Goal: Check status: Check status

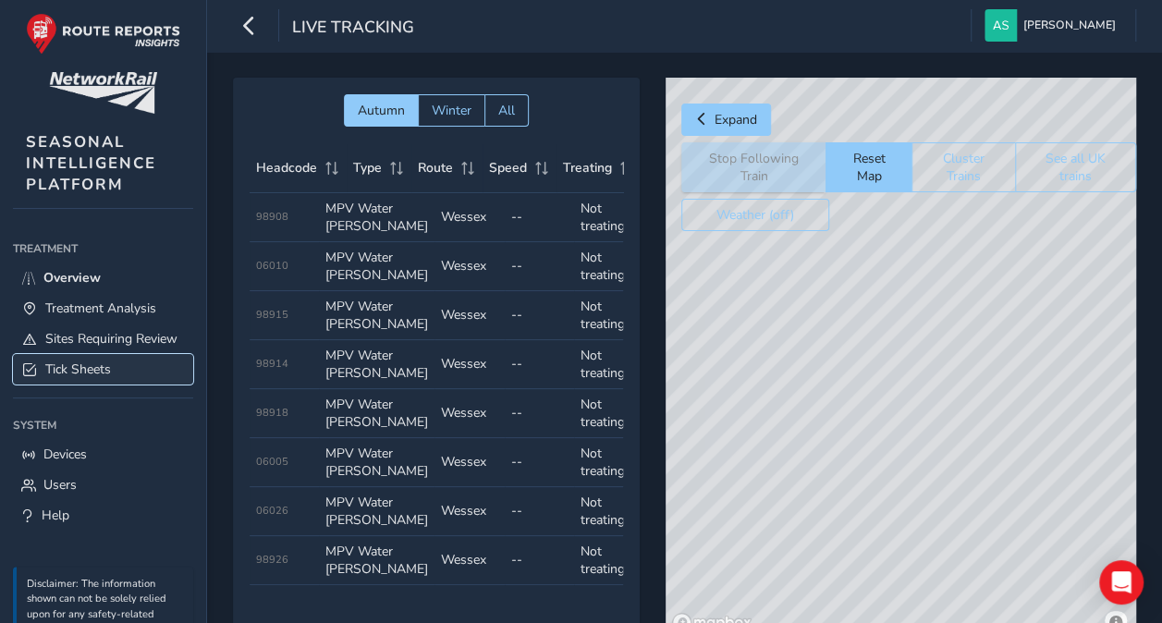
click at [97, 378] on span "Tick Sheets" at bounding box center [78, 370] width 66 height 18
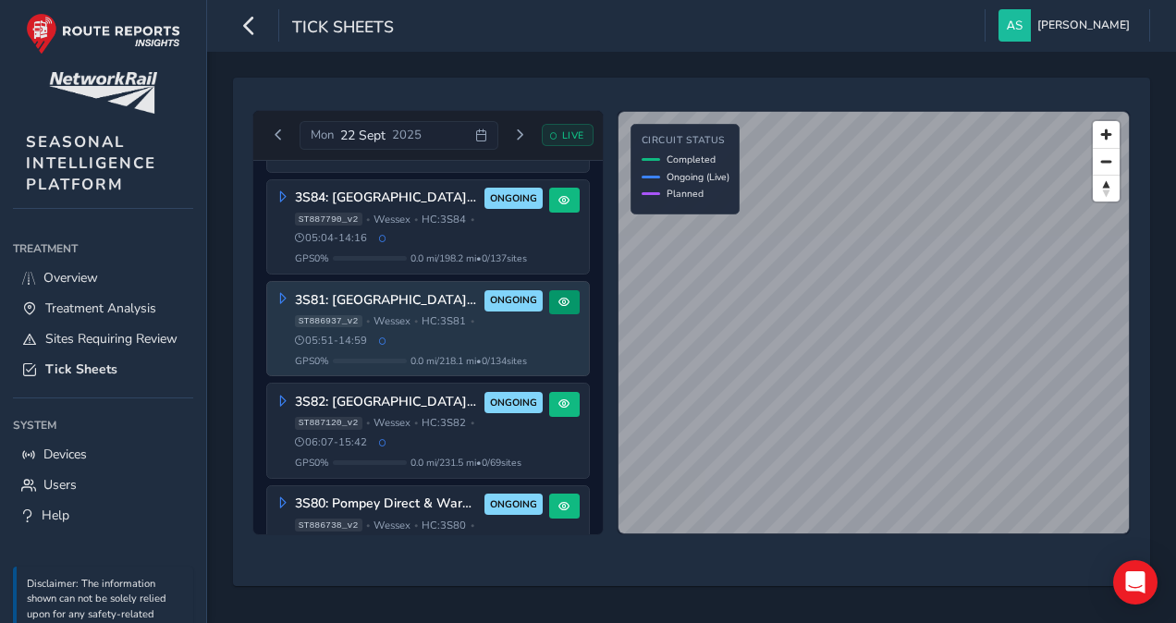
scroll to position [294, 0]
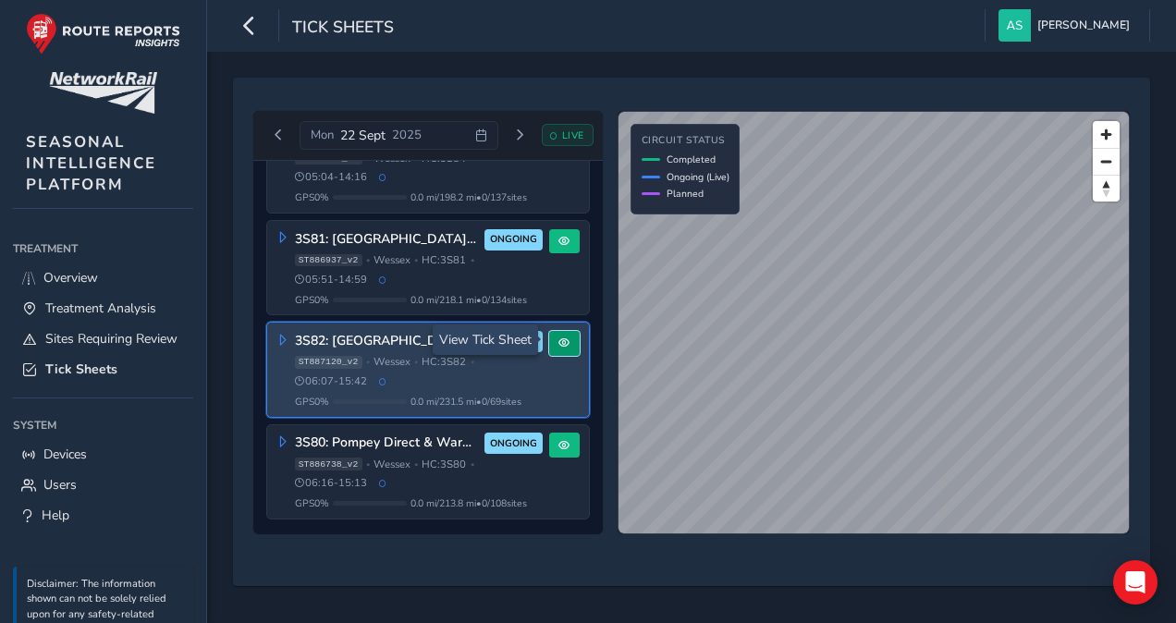
click at [560, 346] on button at bounding box center [564, 343] width 31 height 25
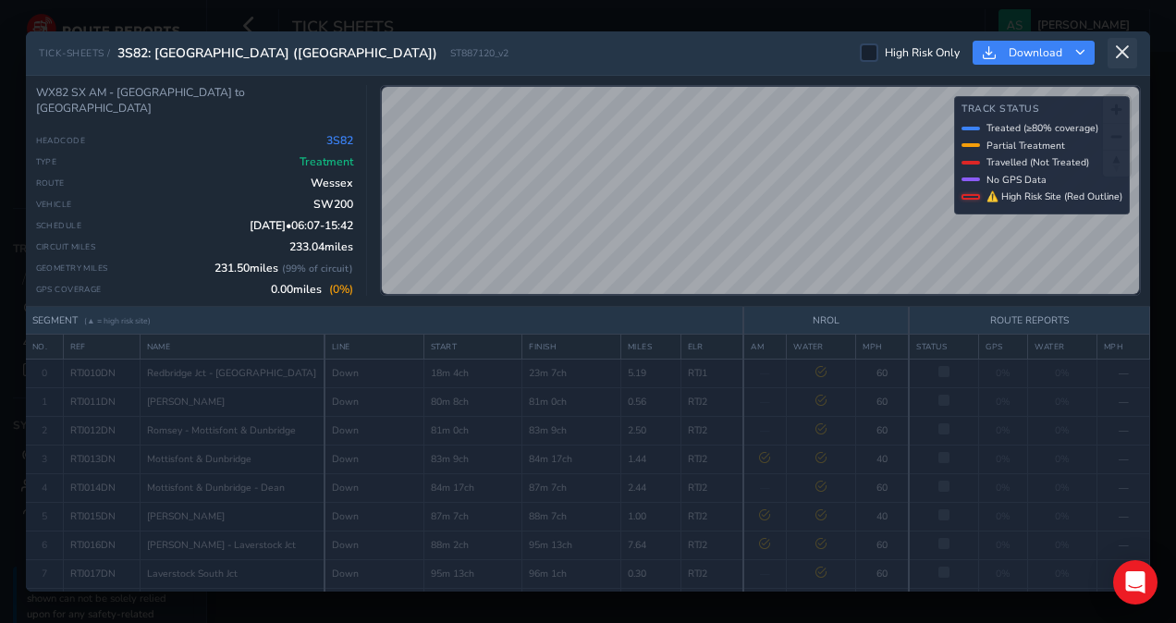
click at [1131, 57] on button at bounding box center [1123, 53] width 30 height 31
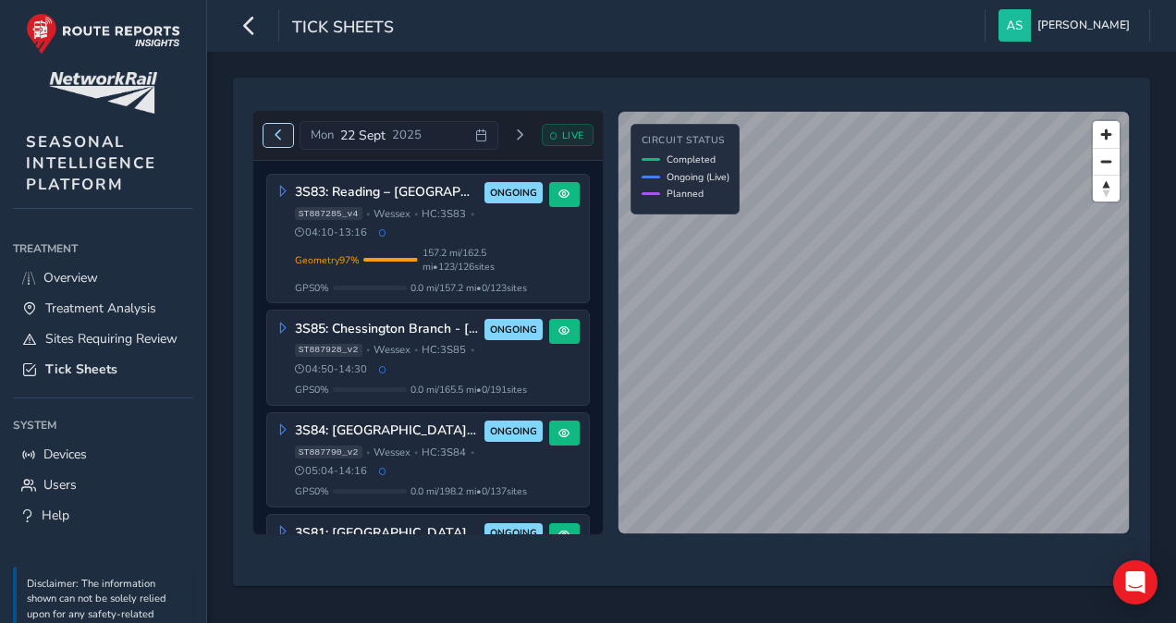
click at [275, 135] on span "Previous day" at bounding box center [278, 134] width 11 height 11
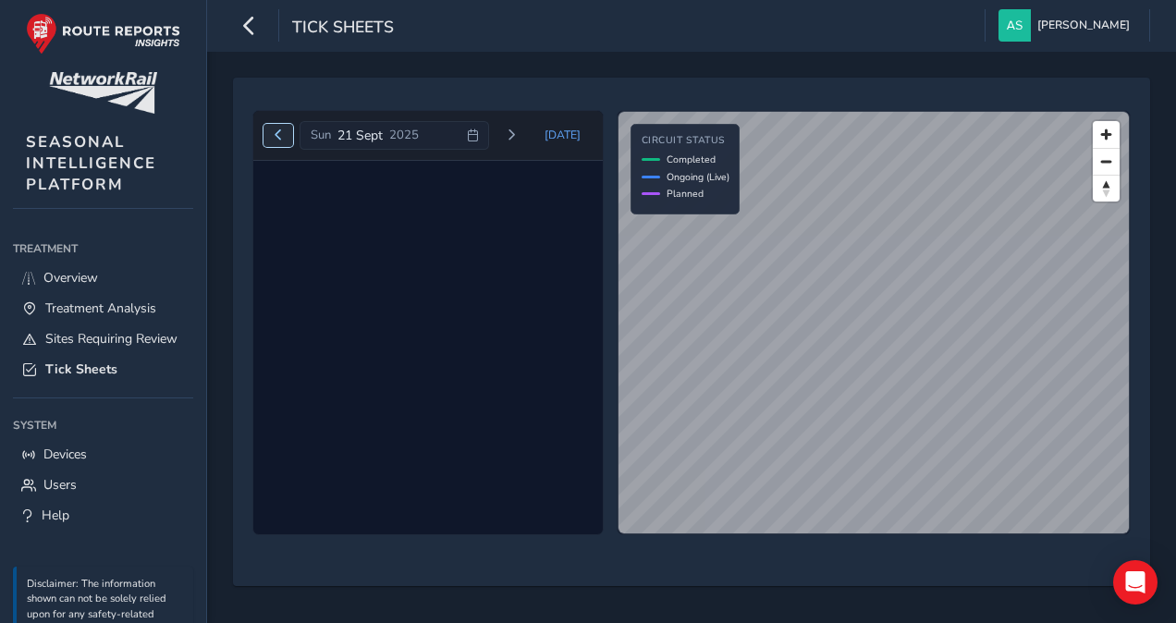
click at [275, 135] on span "Previous day" at bounding box center [278, 134] width 11 height 11
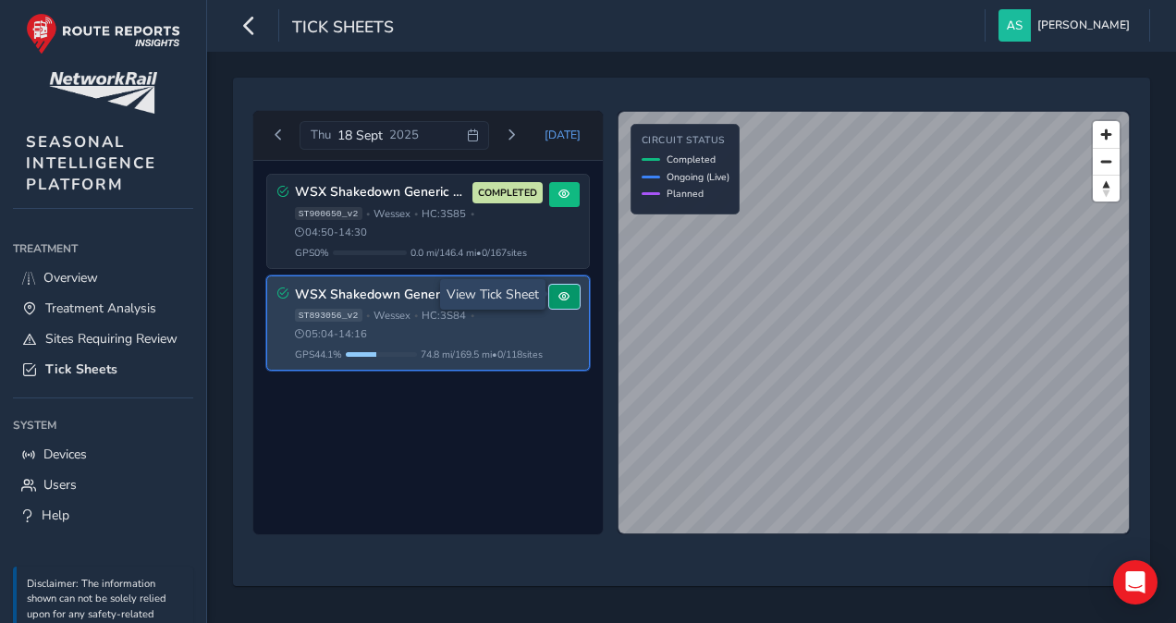
click at [558, 301] on button at bounding box center [564, 297] width 31 height 25
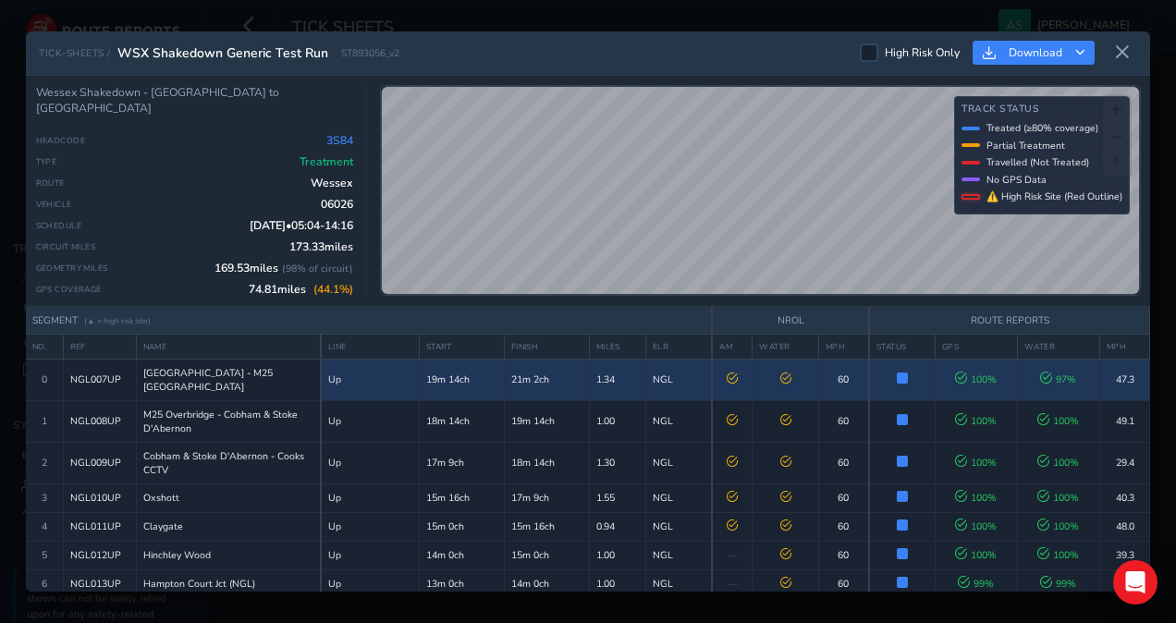
click at [1043, 374] on span "97 %" at bounding box center [1058, 380] width 36 height 14
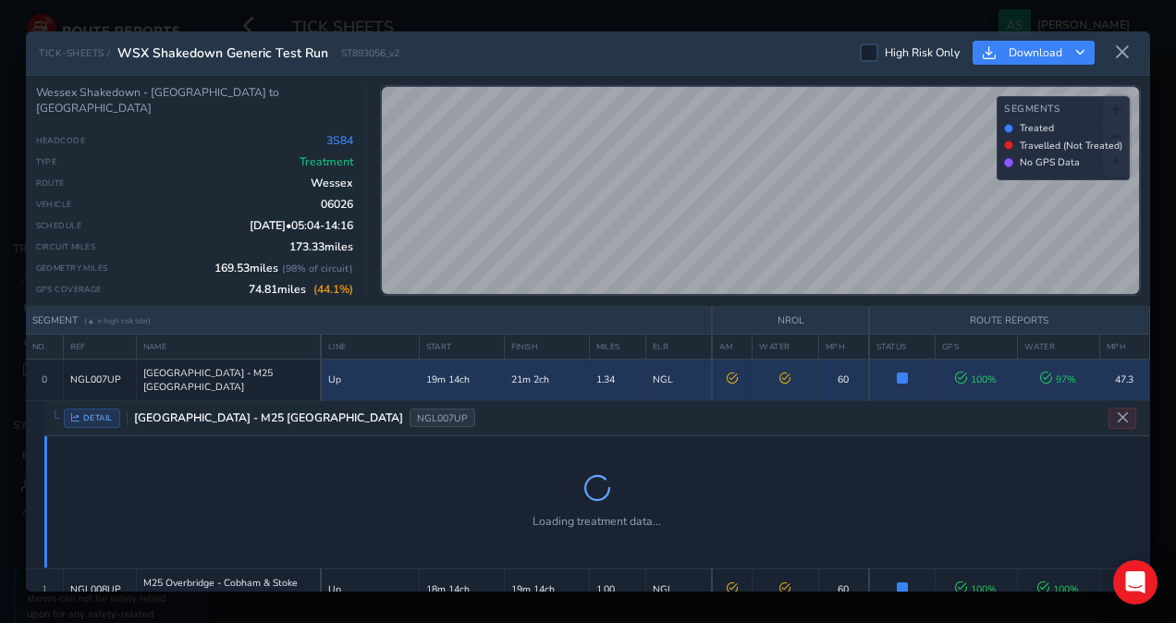
scroll to position [51, 0]
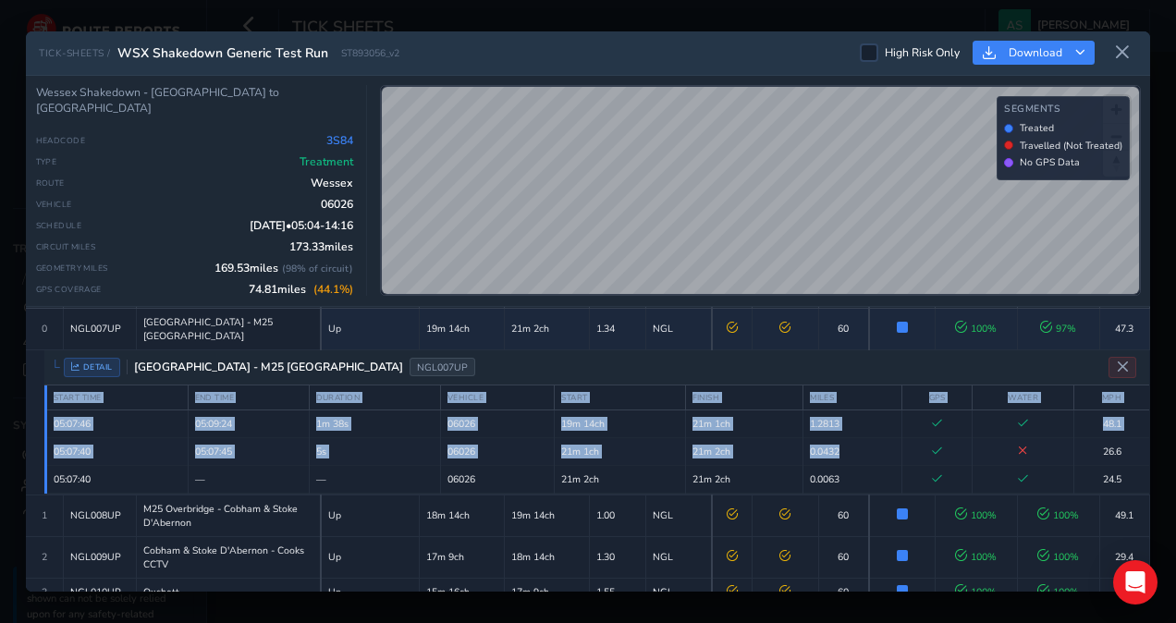
drag, startPoint x: 965, startPoint y: 436, endPoint x: 979, endPoint y: 358, distance: 79.8
click at [979, 358] on div "DETAIL [GEOGRAPHIC_DATA] - M25 Overbridge NGL007UP START TIME END TIME DURATION…" at bounding box center [596, 422] width 1105 height 144
click at [979, 358] on div "DETAIL [GEOGRAPHIC_DATA] - M25 Overbridge NGL007UP" at bounding box center [596, 367] width 1105 height 35
click at [974, 358] on div "DETAIL [GEOGRAPHIC_DATA] - M25 Overbridge NGL007UP" at bounding box center [596, 367] width 1105 height 35
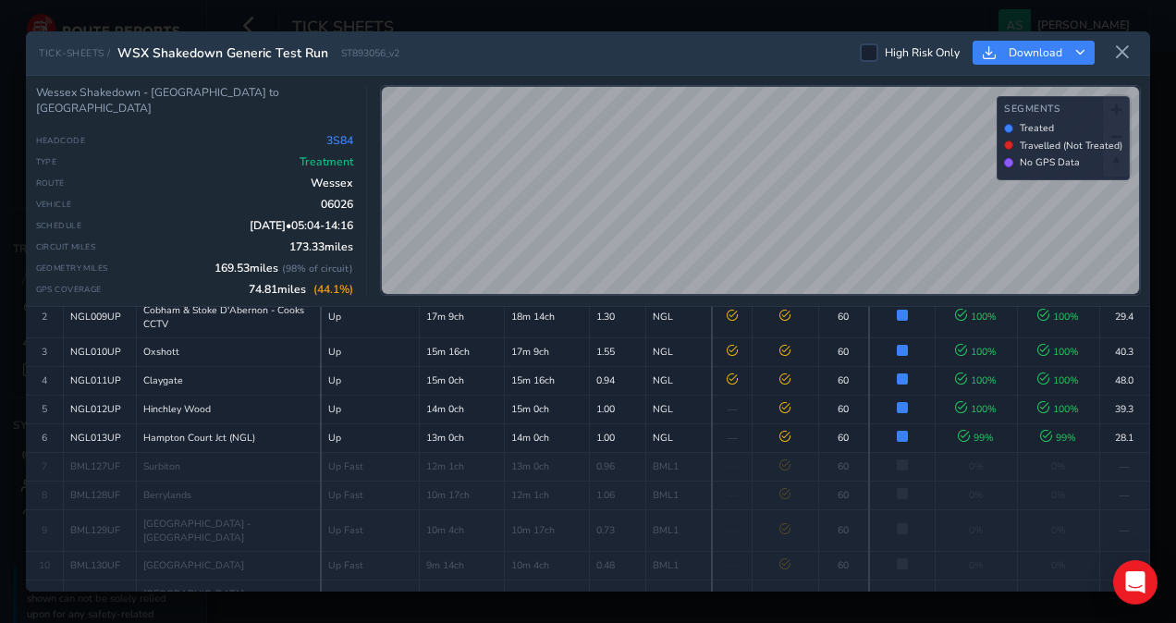
scroll to position [300, 0]
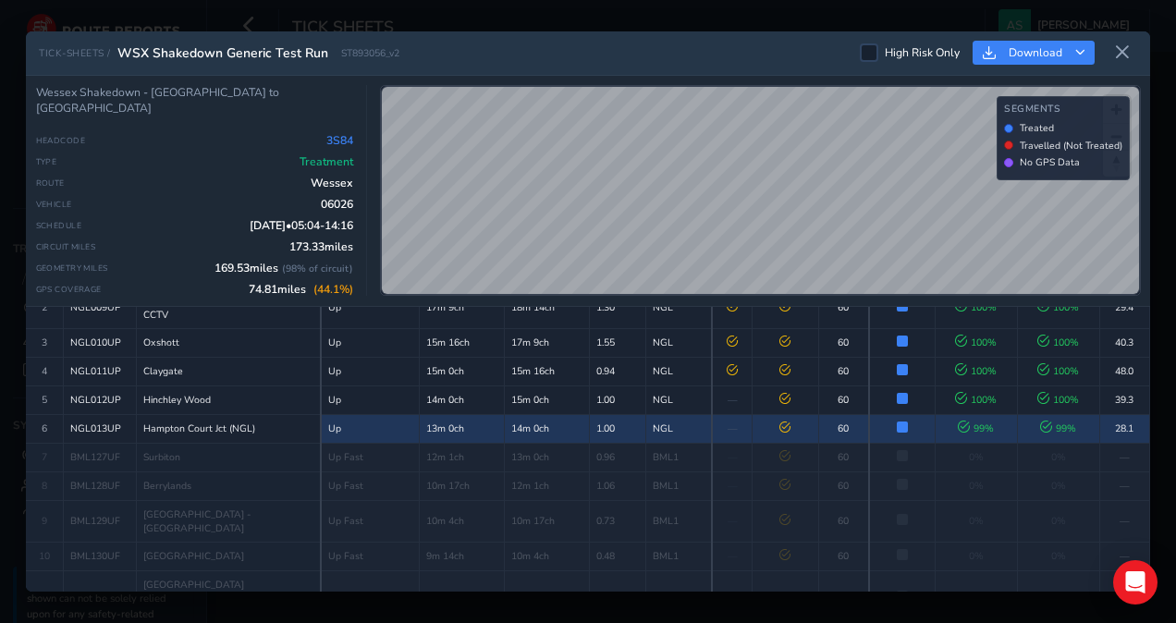
click at [920, 414] on td "Successfully Treated 99% of track covered with treatment" at bounding box center [902, 428] width 66 height 29
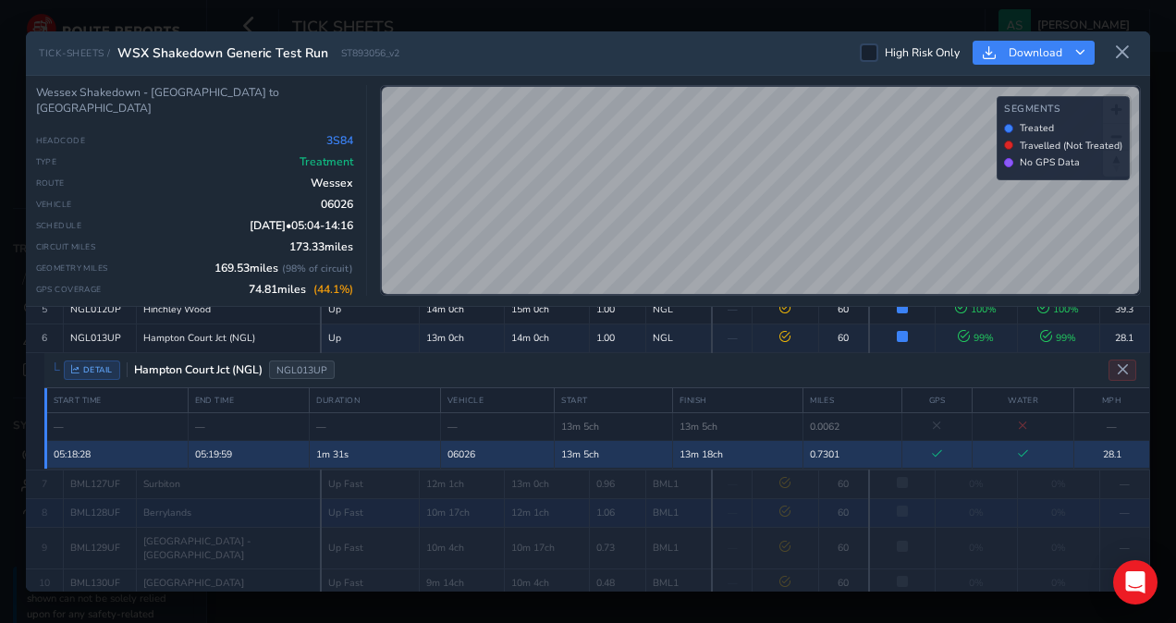
scroll to position [338, 0]
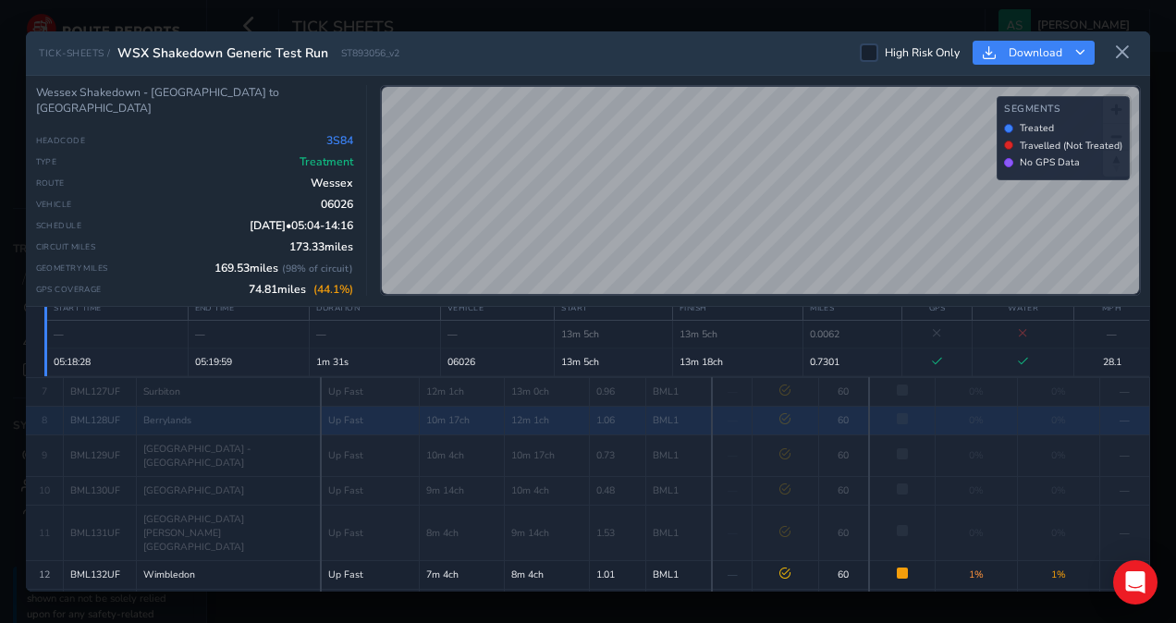
click at [353, 406] on td "Up Fast" at bounding box center [370, 420] width 98 height 29
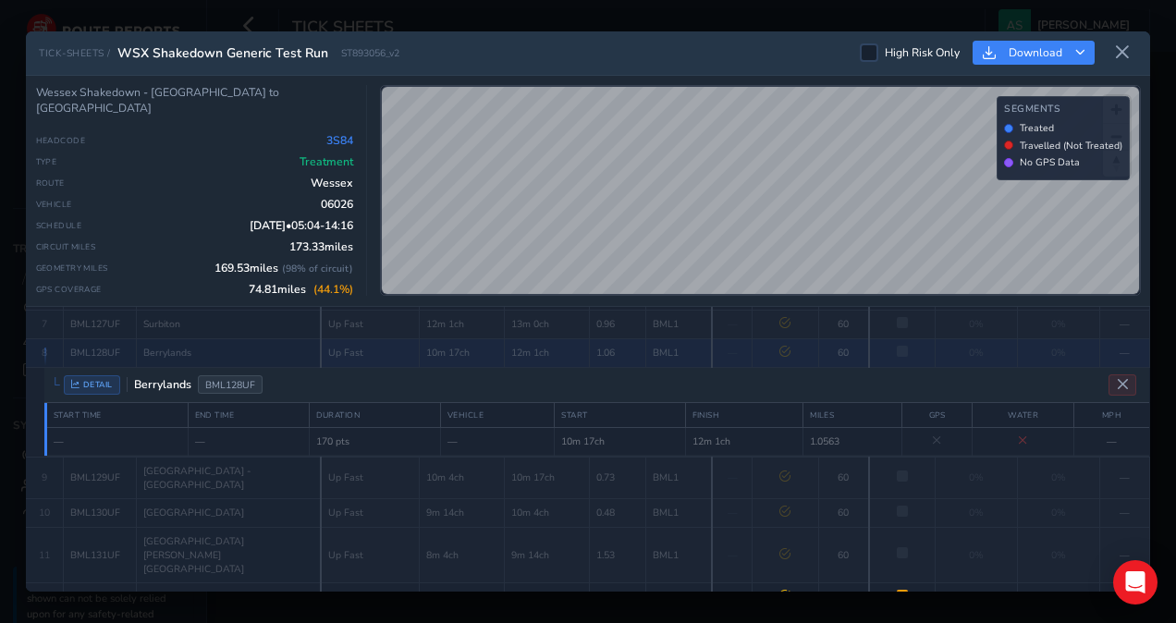
scroll to position [303, 0]
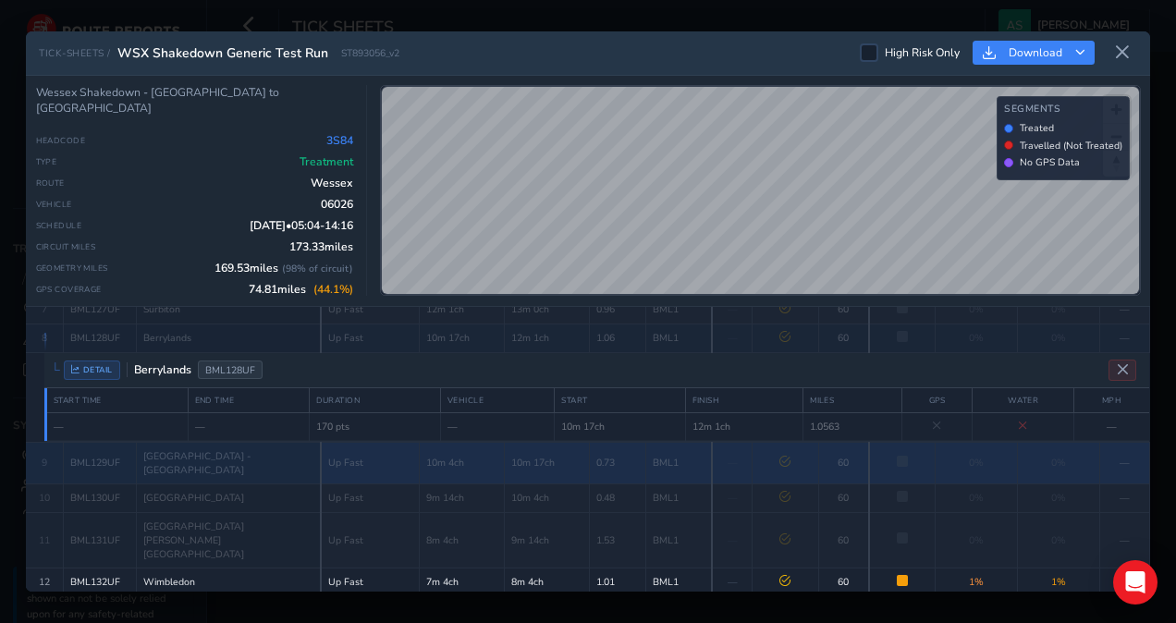
click at [348, 442] on td "Up Fast" at bounding box center [370, 463] width 98 height 42
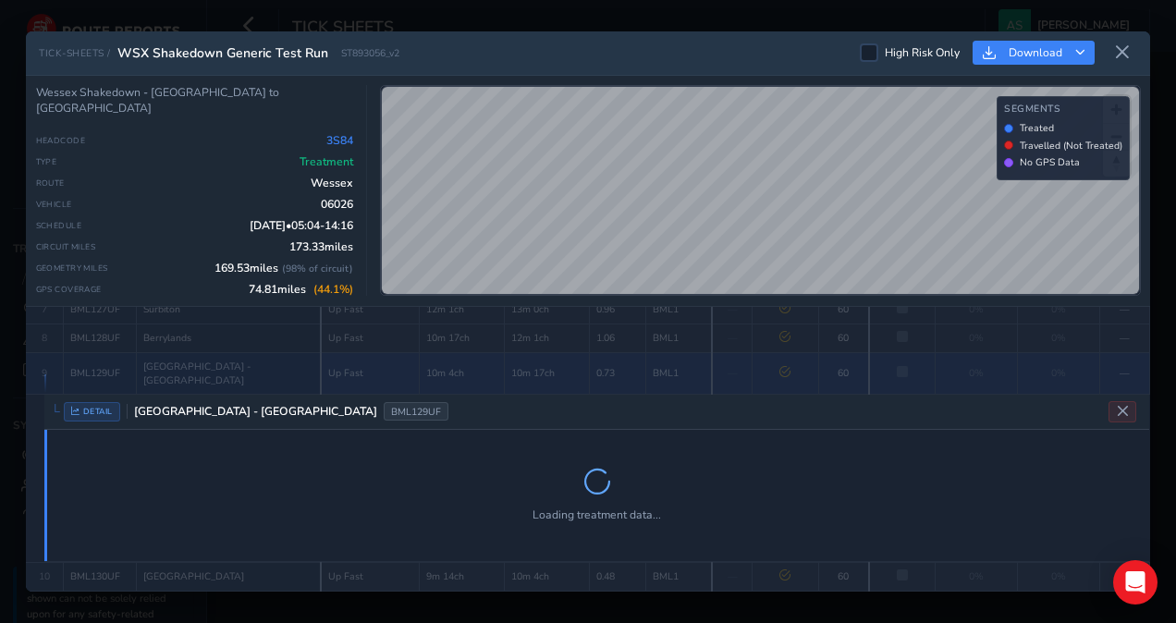
scroll to position [331, 0]
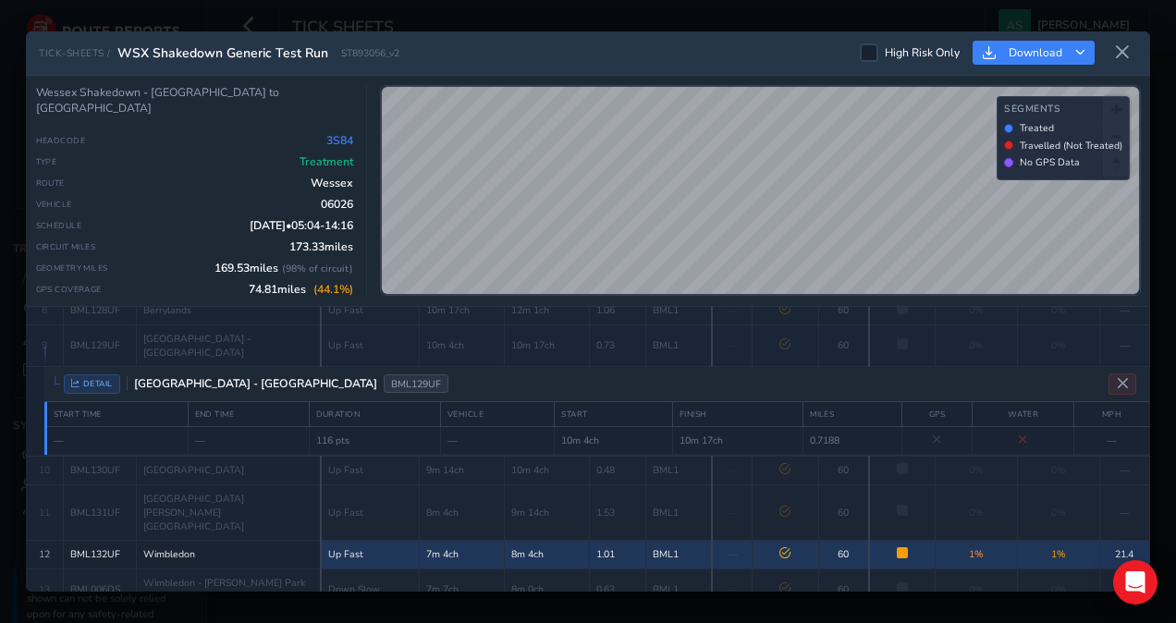
click at [913, 540] on td "Partially Treated Only 1% of track received treatment" at bounding box center [902, 554] width 66 height 29
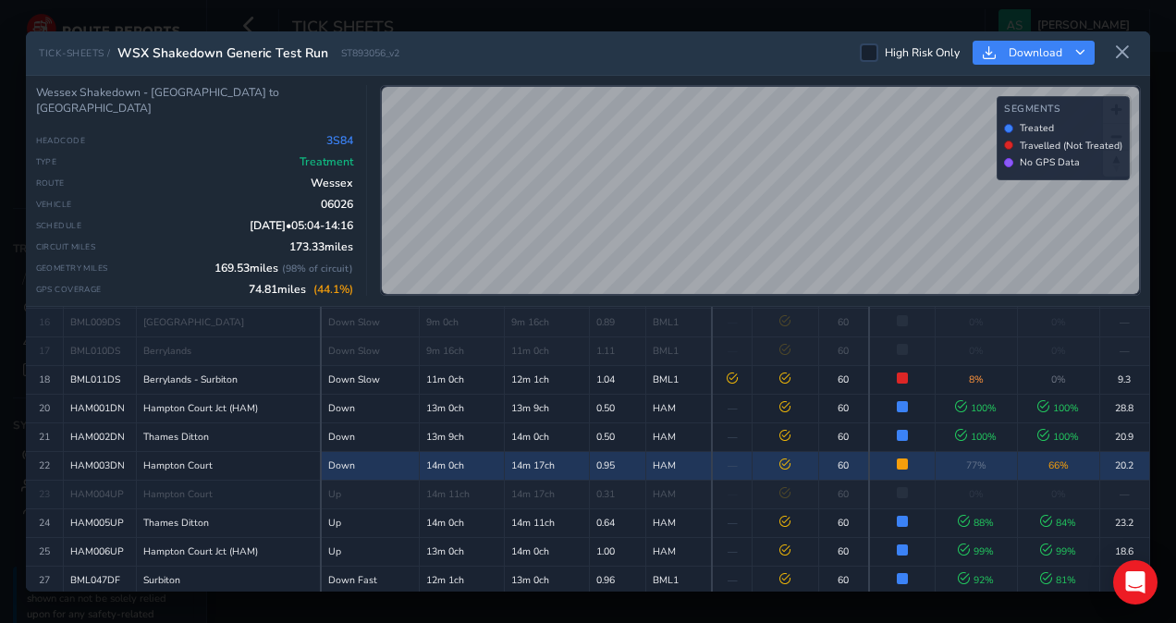
scroll to position [786, 0]
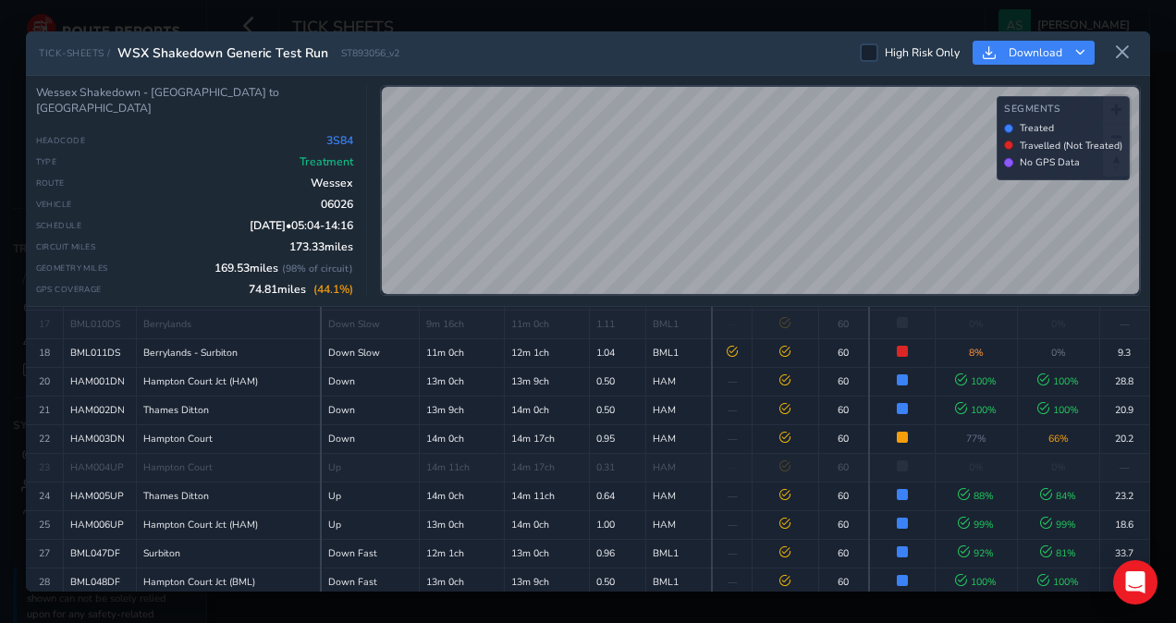
click at [818, 596] on td "60" at bounding box center [843, 610] width 51 height 29
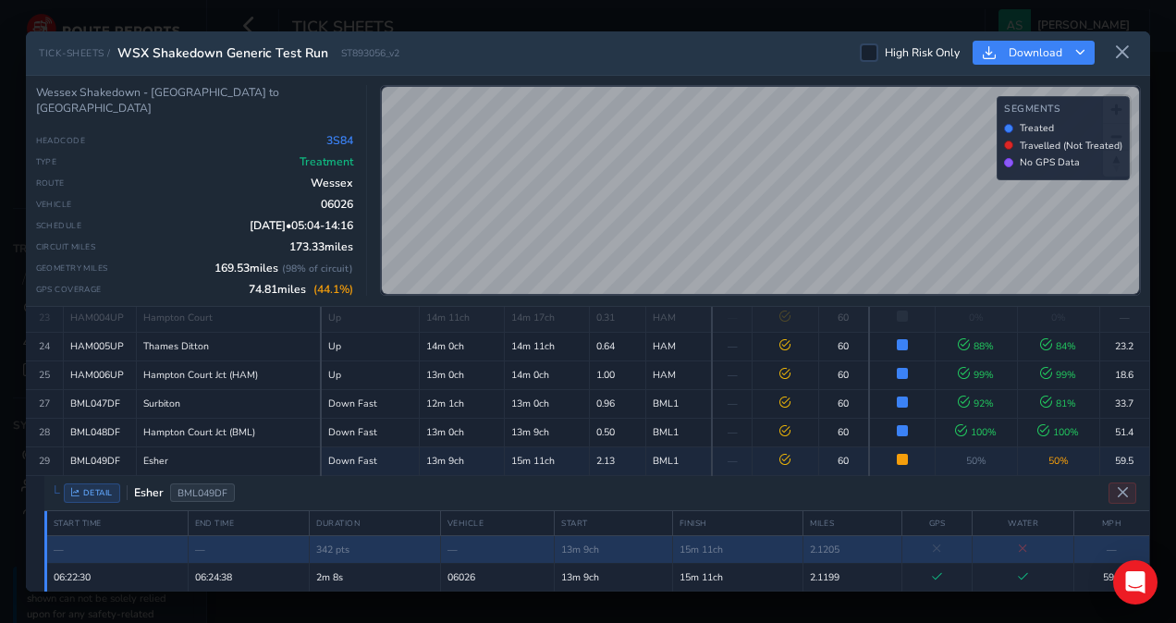
scroll to position [749, 0]
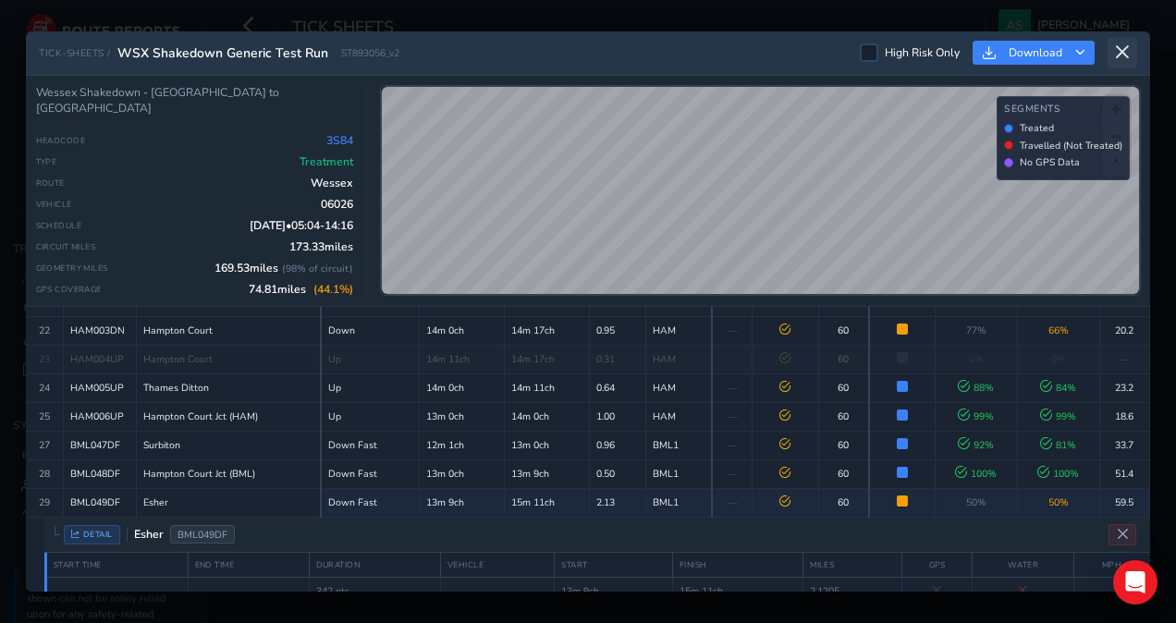
click at [1119, 52] on icon at bounding box center [1122, 52] width 17 height 17
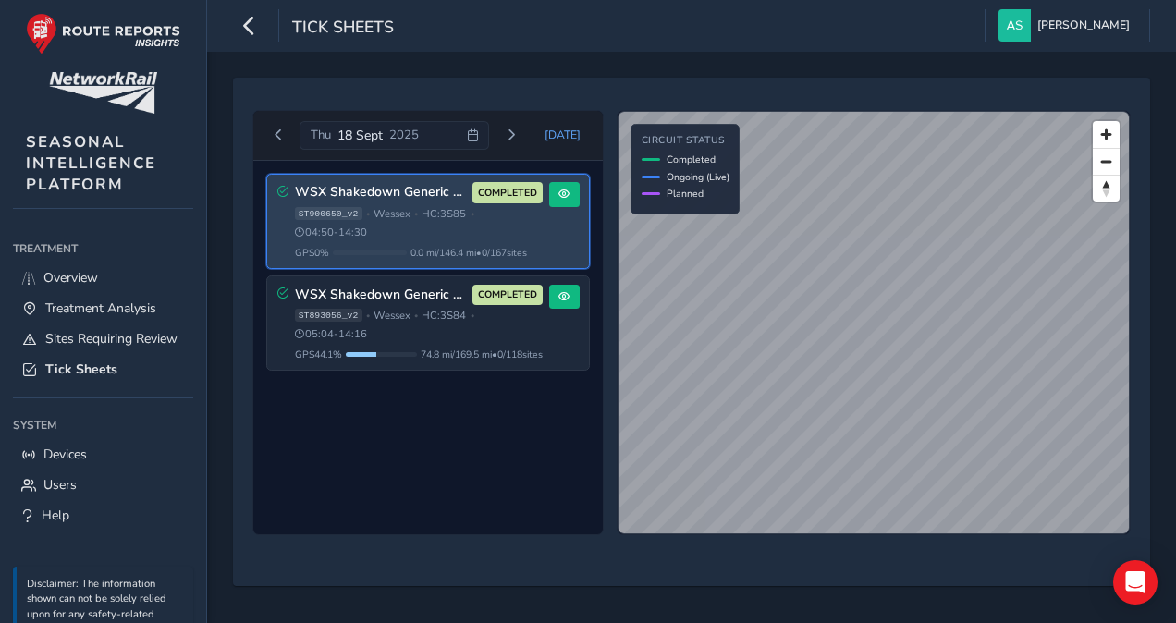
click at [487, 234] on div "ST900650_v2 • [GEOGRAPHIC_DATA] • HC: 3S85 • 04:50 - 14:30" at bounding box center [419, 223] width 248 height 33
click at [558, 190] on span at bounding box center [563, 194] width 11 height 11
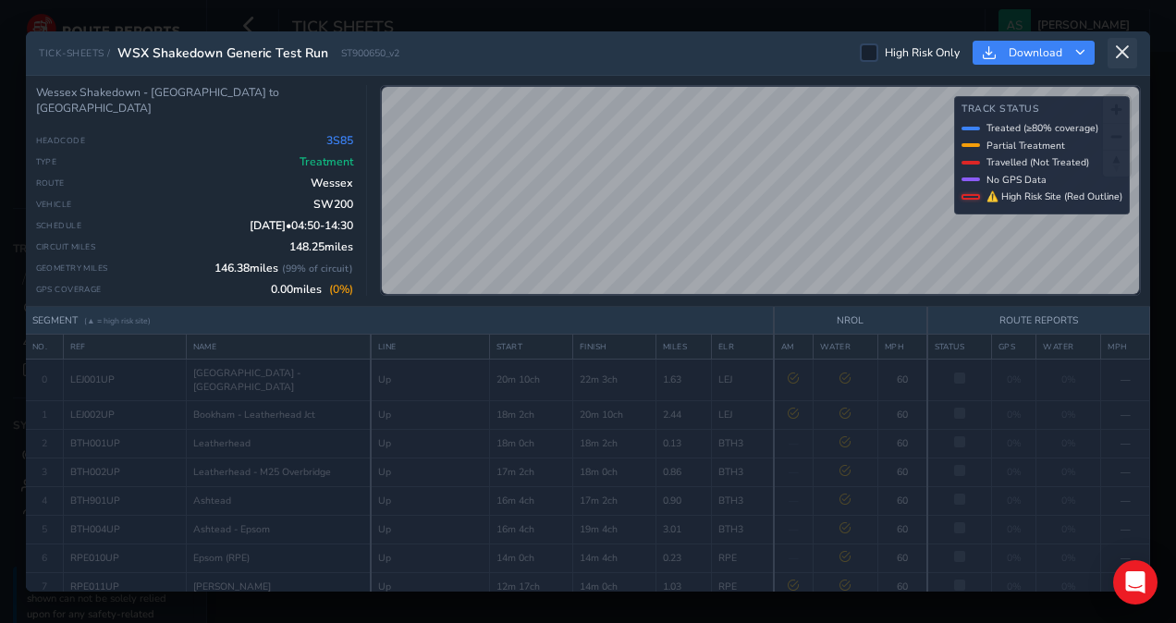
click at [1130, 54] on icon at bounding box center [1122, 52] width 17 height 17
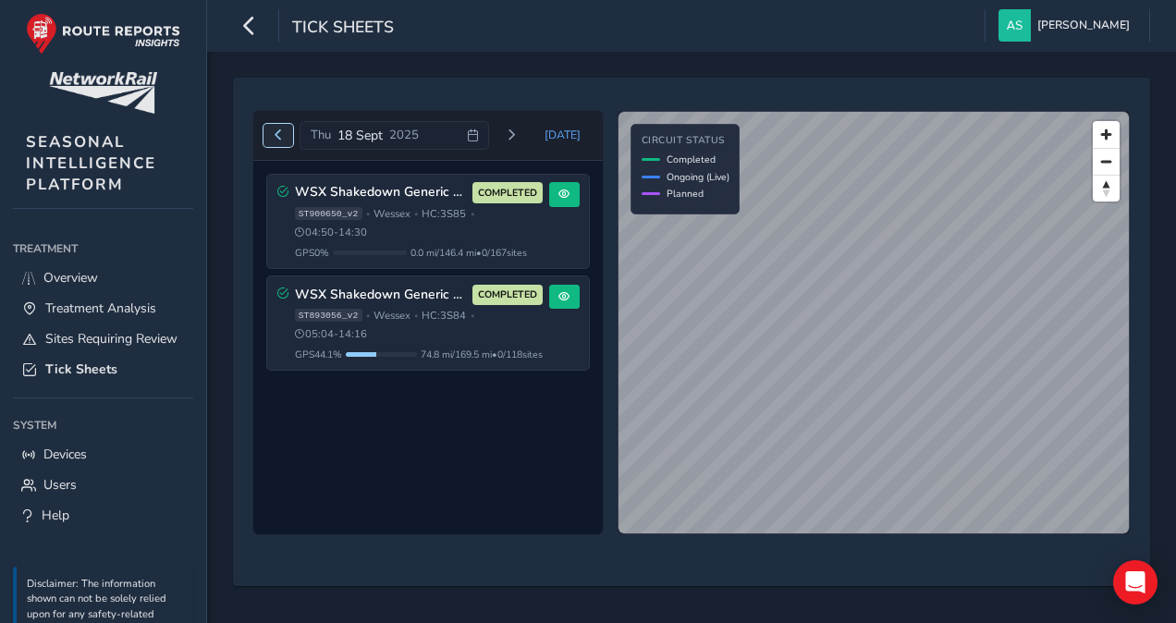
click at [279, 137] on span "Previous day" at bounding box center [278, 134] width 11 height 11
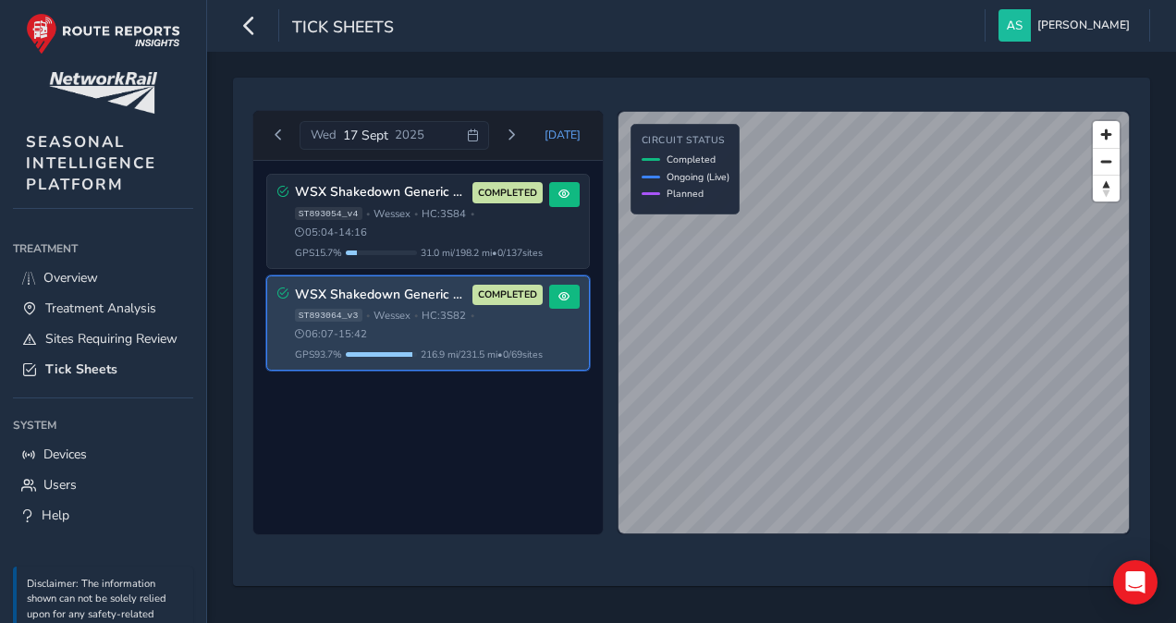
click at [418, 315] on span "•" at bounding box center [416, 316] width 4 height 10
click at [565, 300] on button at bounding box center [564, 297] width 31 height 25
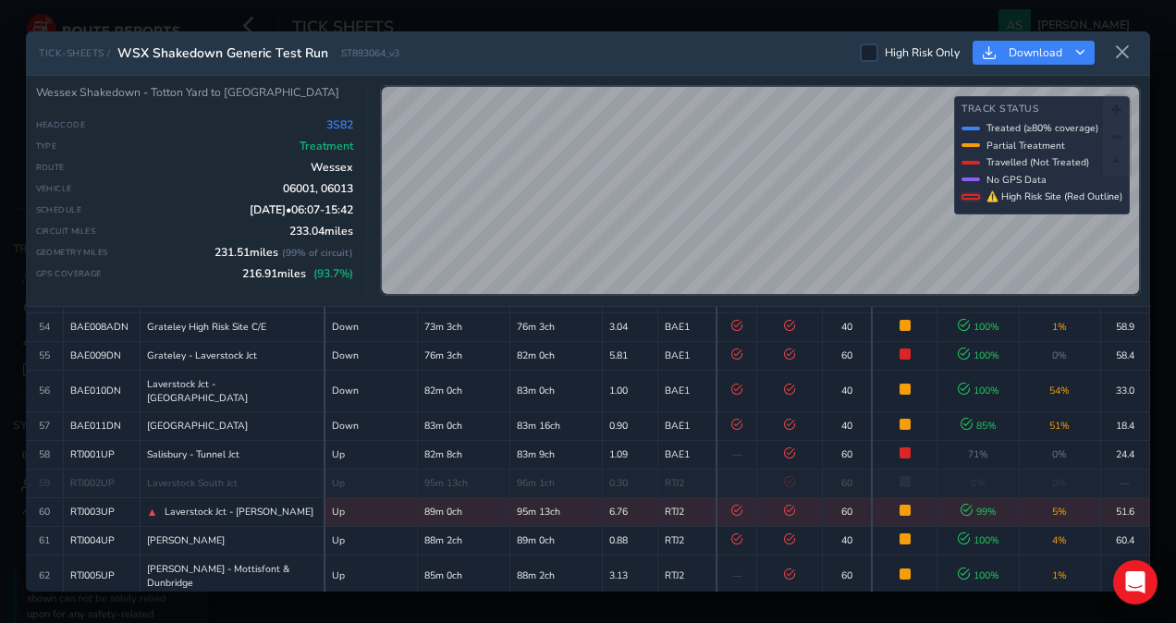
scroll to position [1629, 0]
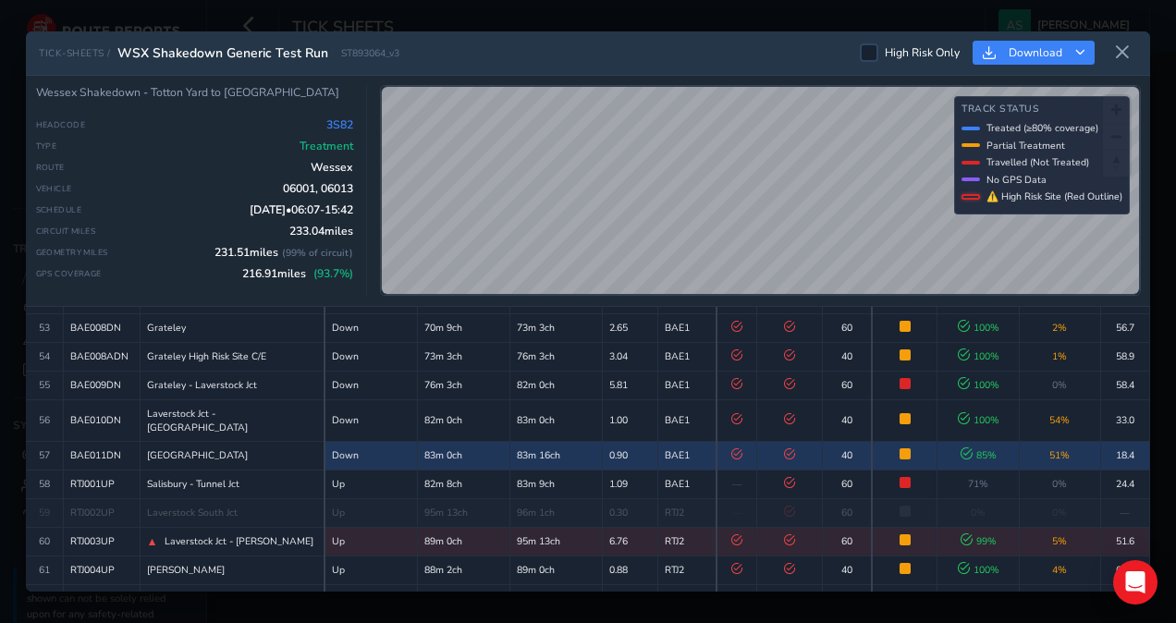
click at [1019, 441] on td "51 %" at bounding box center [1059, 455] width 81 height 29
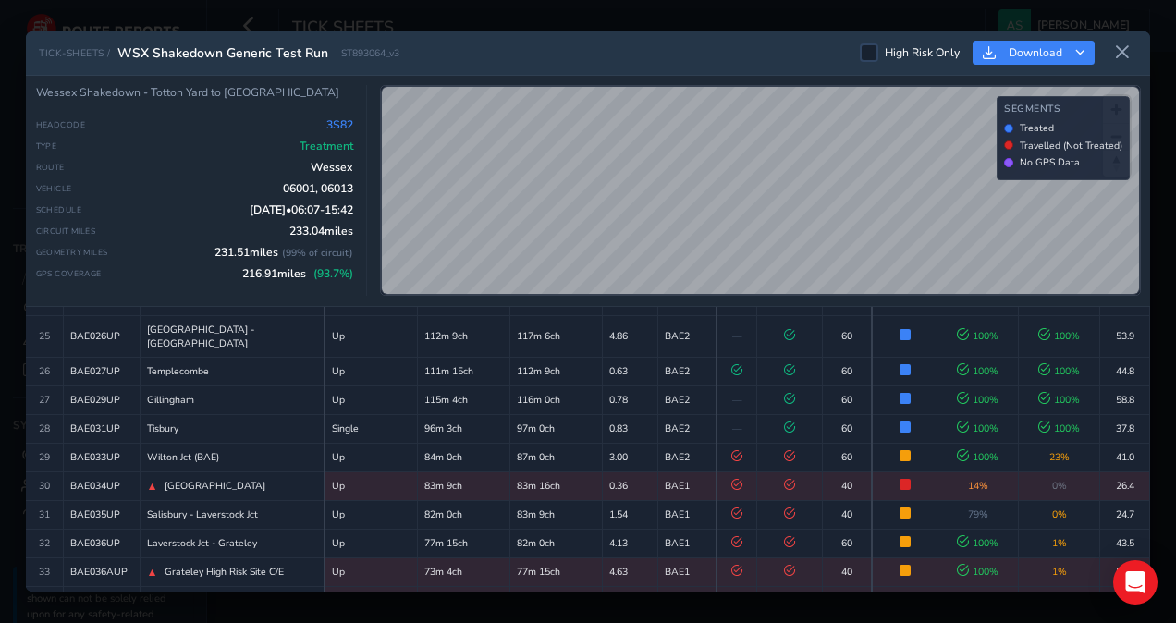
scroll to position [804, 0]
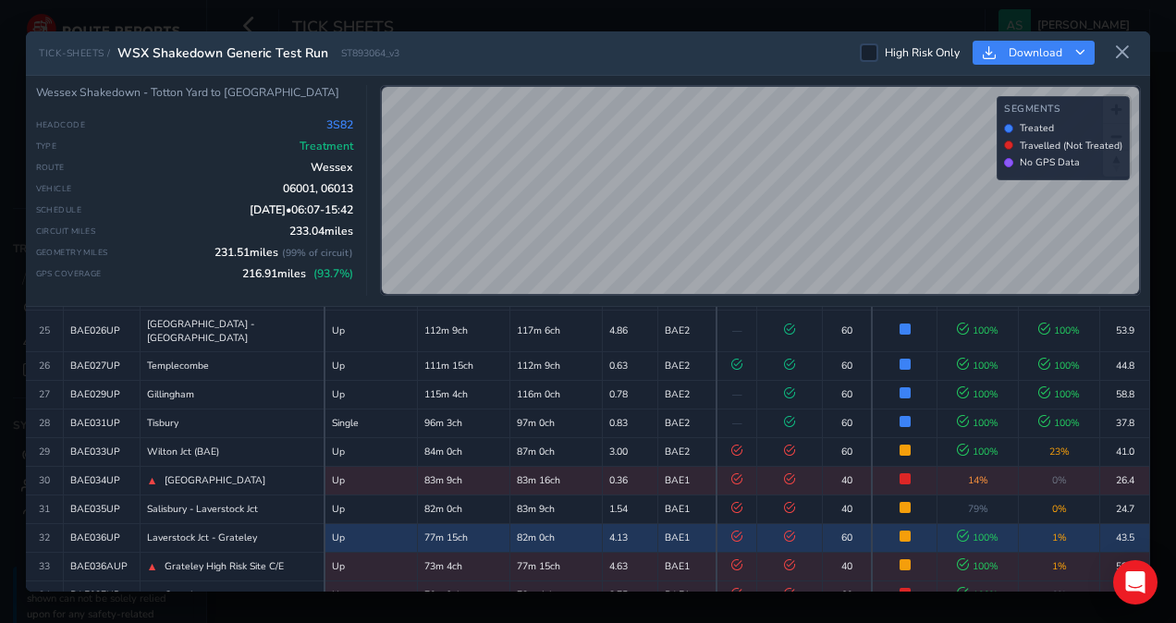
click at [662, 523] on td "BAE1" at bounding box center [687, 537] width 59 height 29
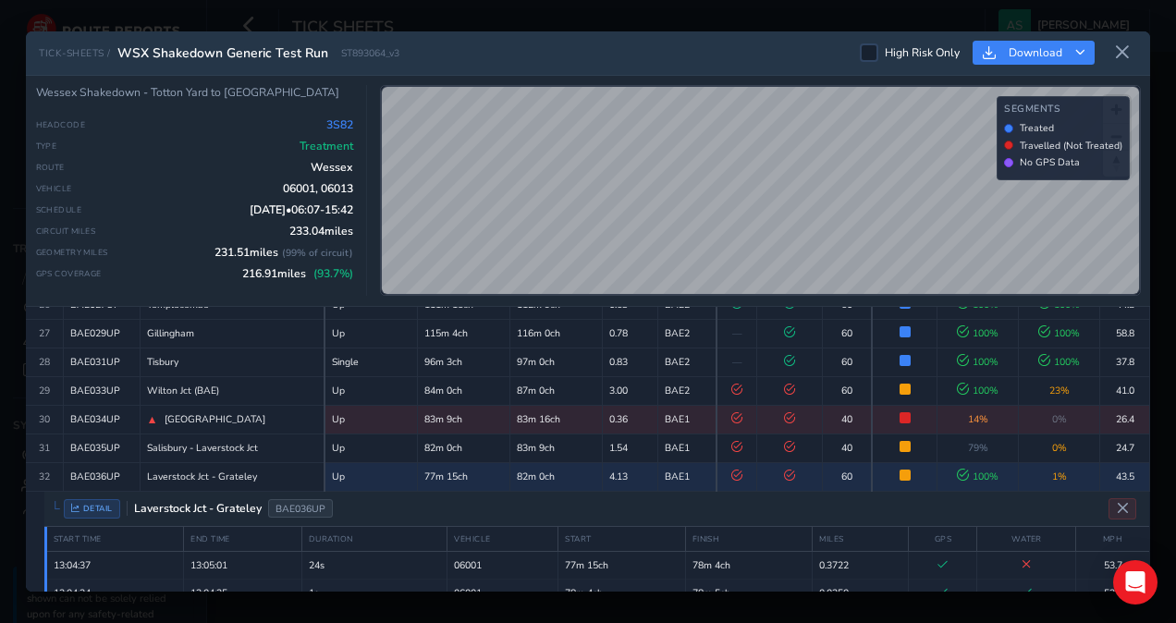
scroll to position [960, 0]
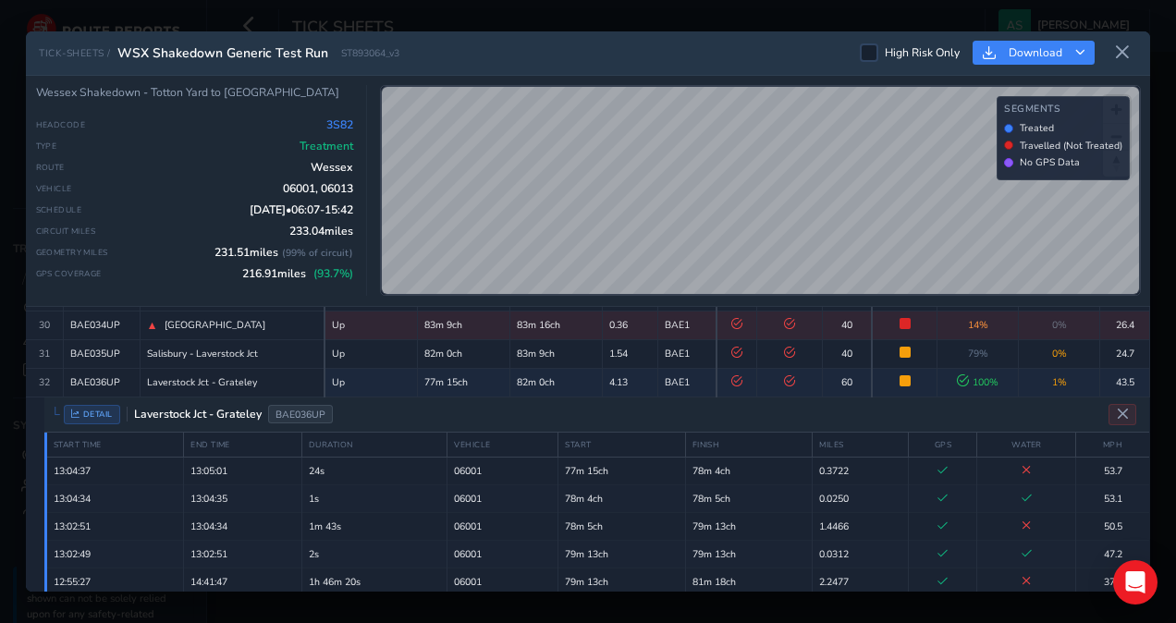
click at [1121, 52] on icon at bounding box center [1122, 52] width 17 height 17
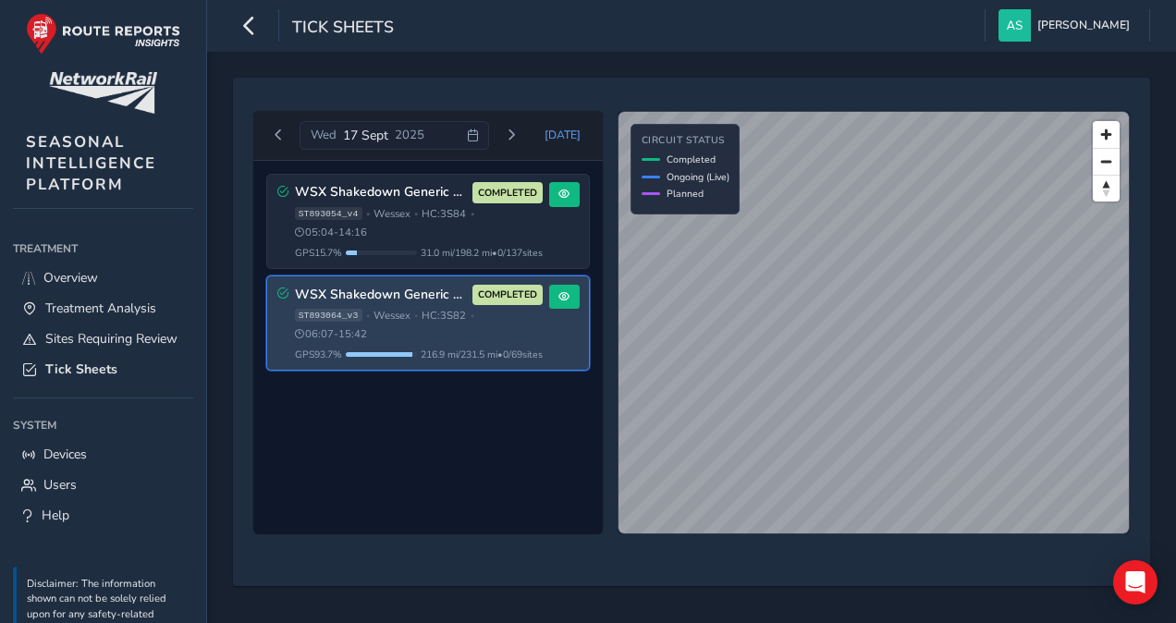
click at [660, 28] on div "Tick Sheets [PERSON_NAME] Colour Scheme: Dark Dim Light Logout" at bounding box center [691, 26] width 969 height 52
